Goal: Task Accomplishment & Management: Use online tool/utility

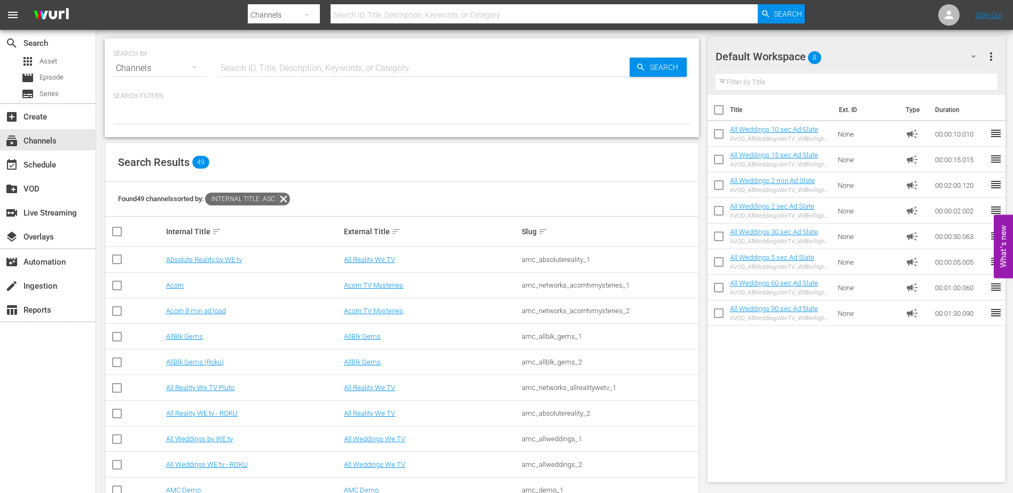
scroll to position [743, 0]
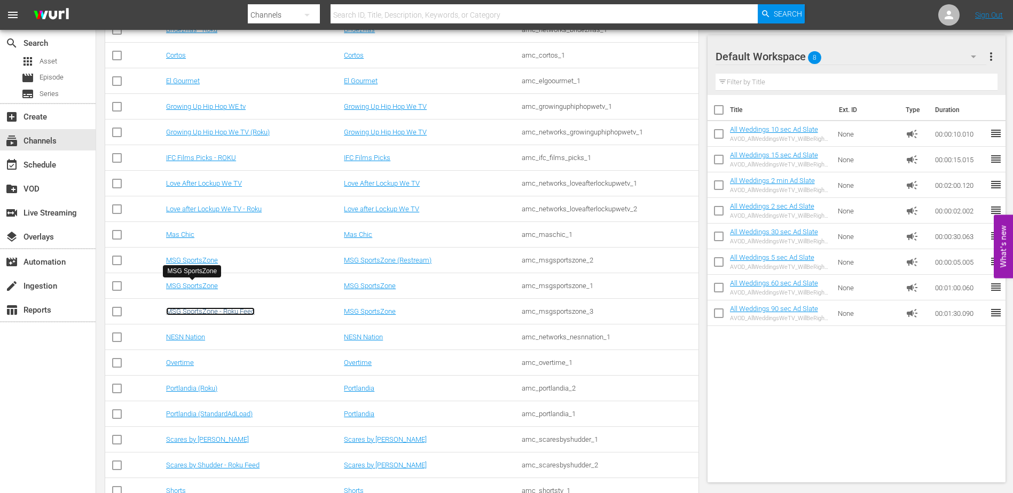
click at [235, 309] on link "MSG SportsZone - Roku Feed" at bounding box center [210, 312] width 89 height 8
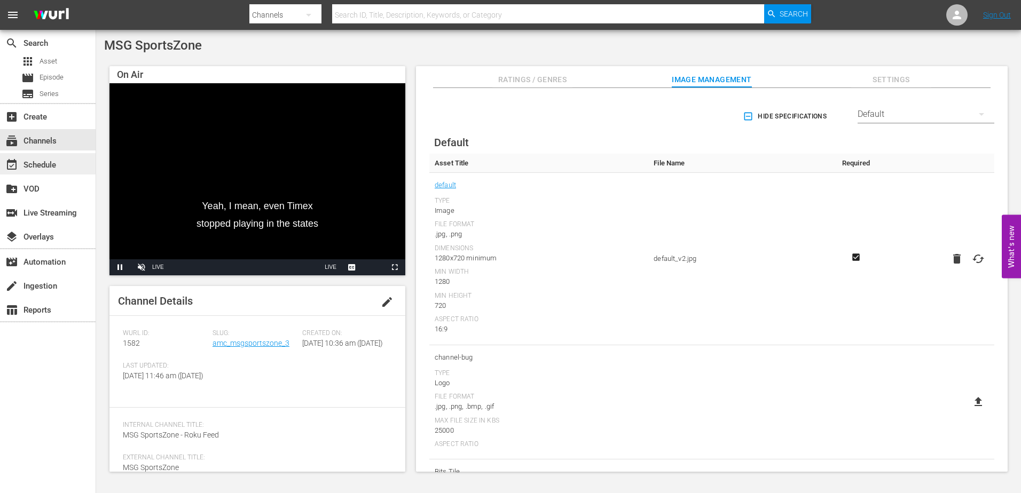
click at [35, 163] on div "event_available Schedule" at bounding box center [30, 164] width 60 height 10
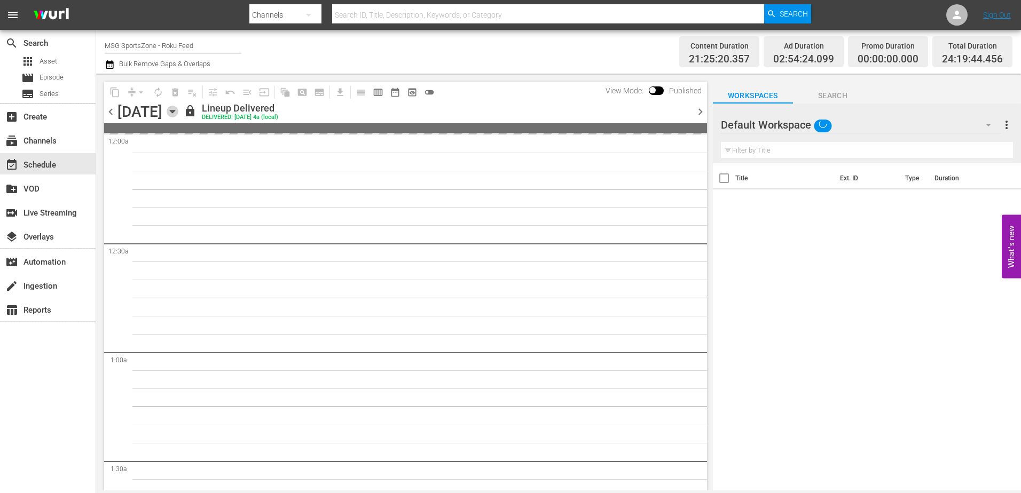
click at [178, 114] on icon "button" at bounding box center [173, 112] width 12 height 12
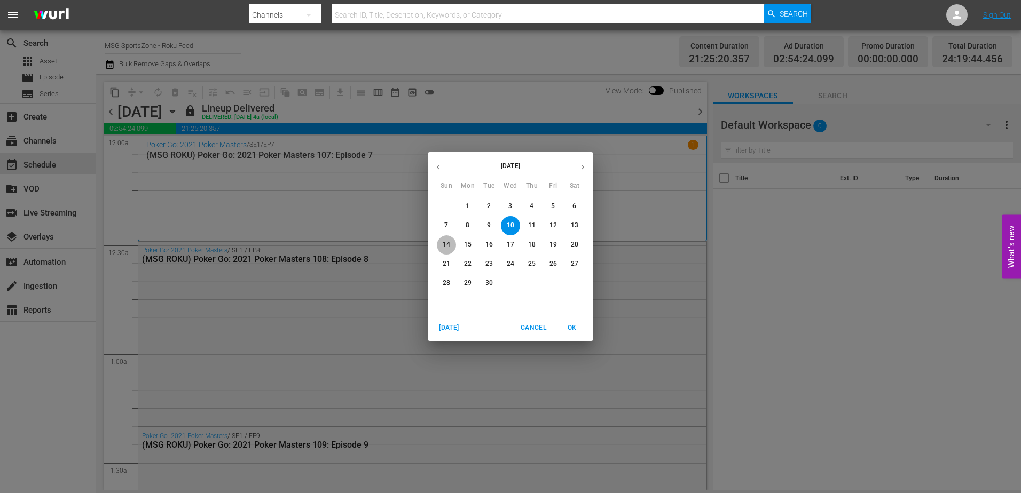
click at [443, 253] on button "14" at bounding box center [446, 244] width 19 height 19
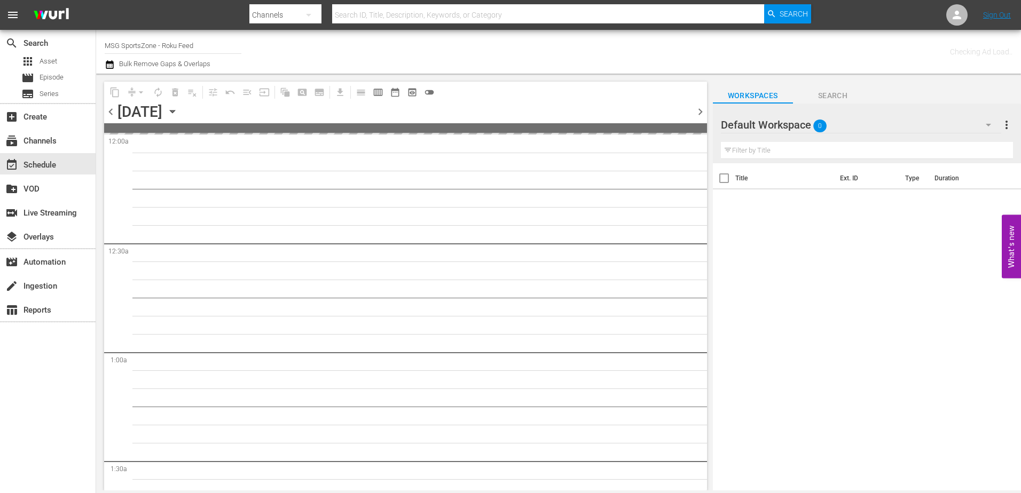
click at [300, 113] on div "chevron_left [DATE] [DATE] chevron_right" at bounding box center [405, 113] width 603 height 21
click at [181, 113] on div "[DATE] [DATE]" at bounding box center [149, 112] width 64 height 18
click at [178, 113] on icon "button" at bounding box center [173, 112] width 12 height 12
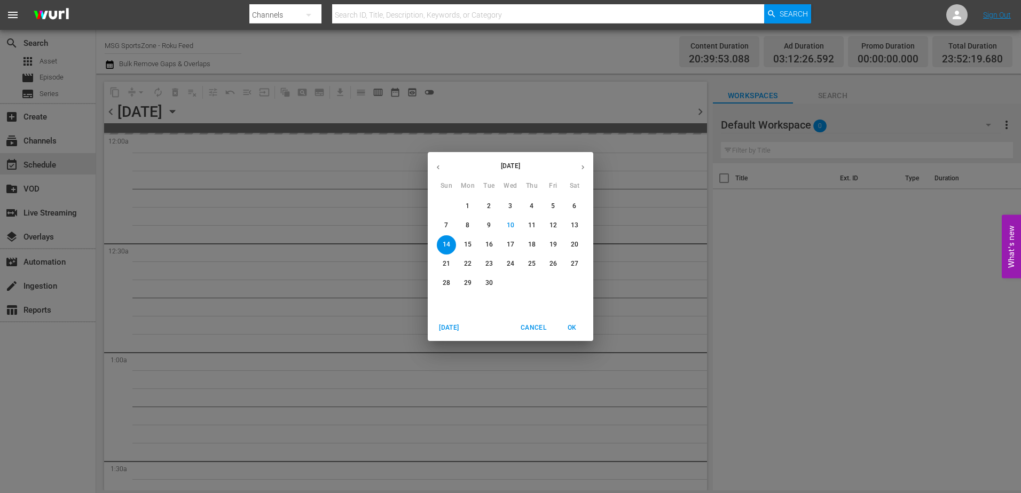
click at [448, 264] on p "21" at bounding box center [446, 264] width 7 height 9
